Goal: Find contact information: Find contact information

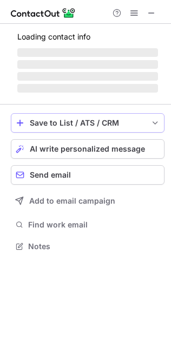
scroll to position [322, 164]
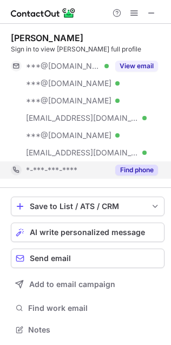
click at [143, 175] on button "Find phone" at bounding box center [136, 170] width 43 height 11
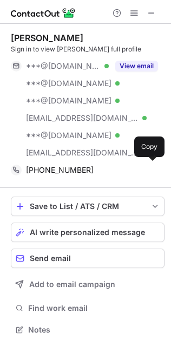
click at [143, 175] on div "+19043729222 Copy" at bounding box center [84, 169] width 147 height 17
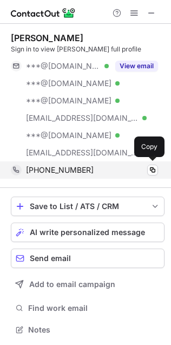
click at [134, 177] on div "+19043729222 Copy" at bounding box center [84, 169] width 147 height 17
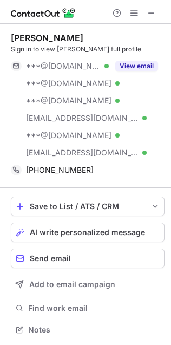
click at [143, 56] on div "Todd Smith Sign in to view Todd’s full profile ***@gmail.com Verified ***@yahoo…" at bounding box center [88, 105] width 154 height 146
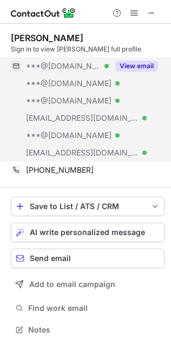
click at [149, 62] on button "View email" at bounding box center [136, 66] width 43 height 11
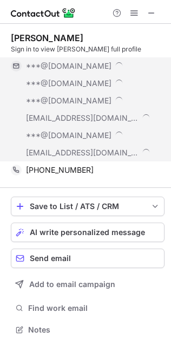
scroll to position [339, 164]
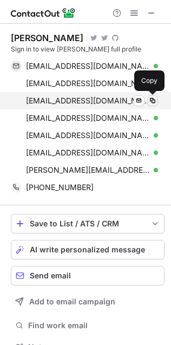
click at [148, 99] on span at bounding box center [152, 100] width 9 height 9
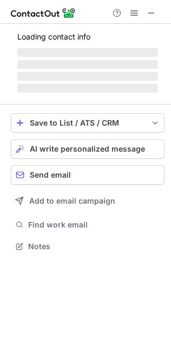
scroll to position [5, 5]
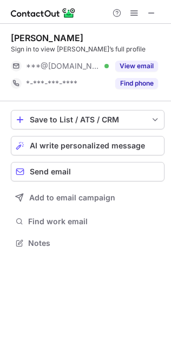
click at [36, 44] on div "Sign in to view [PERSON_NAME]’s full profile" at bounding box center [88, 49] width 154 height 10
click at [40, 39] on div "[PERSON_NAME]" at bounding box center [47, 37] width 73 height 11
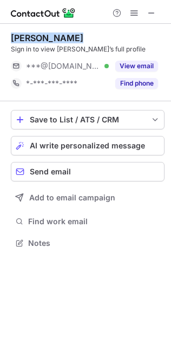
click at [40, 39] on div "[PERSON_NAME]" at bounding box center [47, 37] width 73 height 11
copy div "[PERSON_NAME]"
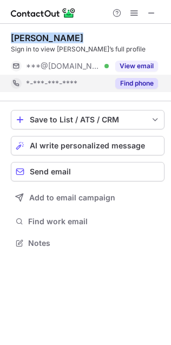
click at [145, 79] on button "Find phone" at bounding box center [136, 83] width 43 height 11
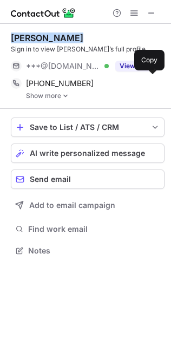
scroll to position [244, 171]
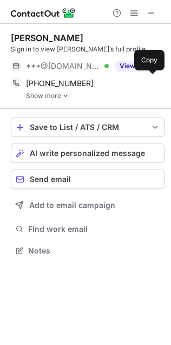
click at [145, 79] on div "[PHONE_NUMBER]" at bounding box center [92, 83] width 132 height 10
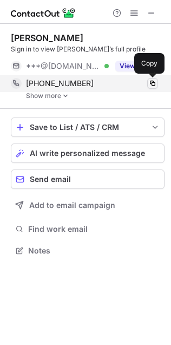
click at [153, 82] on span at bounding box center [152, 83] width 9 height 9
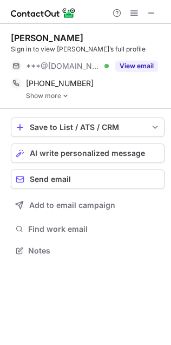
click at [57, 94] on link "Show more" at bounding box center [95, 96] width 139 height 8
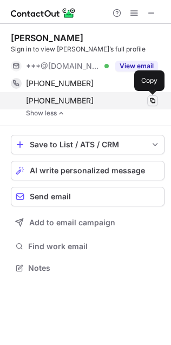
click at [151, 102] on span at bounding box center [152, 100] width 9 height 9
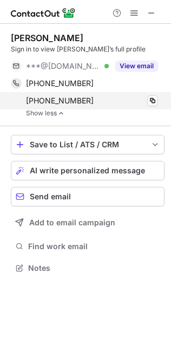
click at [146, 97] on div "[PHONE_NUMBER]" at bounding box center [92, 101] width 132 height 10
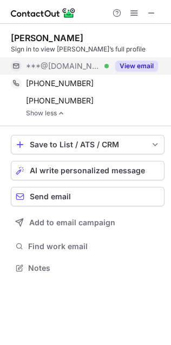
click at [140, 58] on div "View email" at bounding box center [133, 65] width 49 height 17
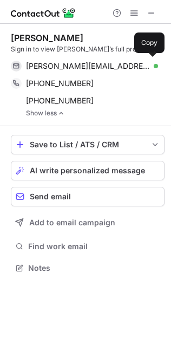
click at [152, 58] on div "[PERSON_NAME][EMAIL_ADDRESS][DOMAIN_NAME] Verified Send email Copy" at bounding box center [84, 65] width 147 height 17
